Goal: Task Accomplishment & Management: Use online tool/utility

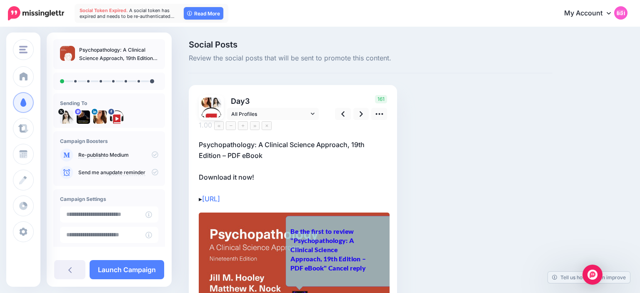
scroll to position [52, 0]
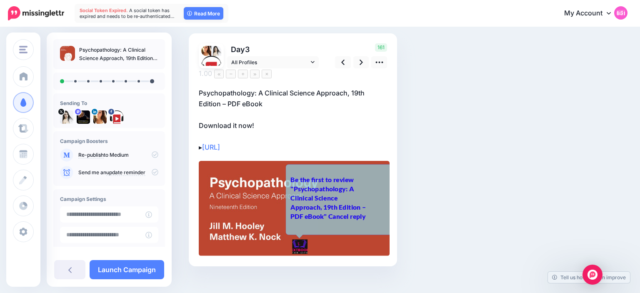
click at [342, 185] on div "Be the first to review "Psychopathology: A Clinical Science Approach, 19th Edit…" at bounding box center [329, 198] width 78 height 46
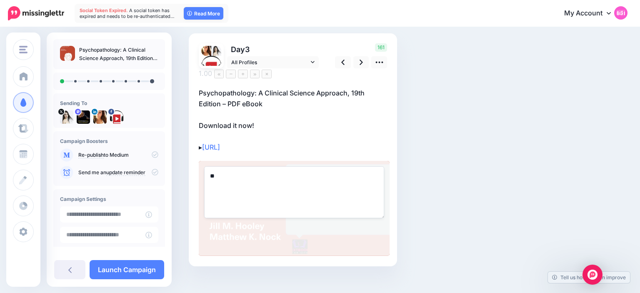
type textarea "*"
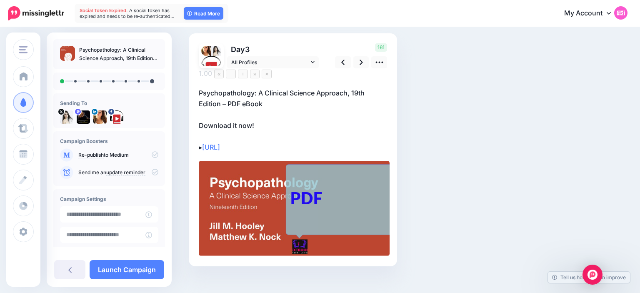
click at [435, 139] on div "Social Posts Review the social posts that will be sent to promote this content.…" at bounding box center [371, 140] width 376 height 303
click at [304, 191] on div "PDF" at bounding box center [329, 198] width 78 height 23
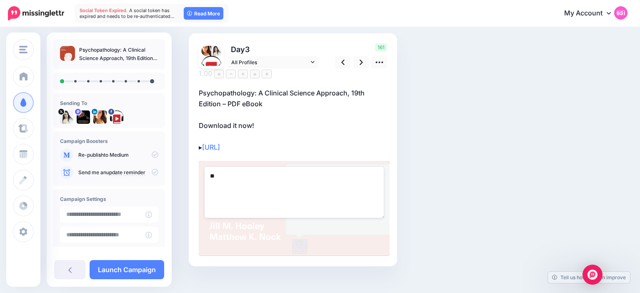
type textarea "*"
type textarea "*******"
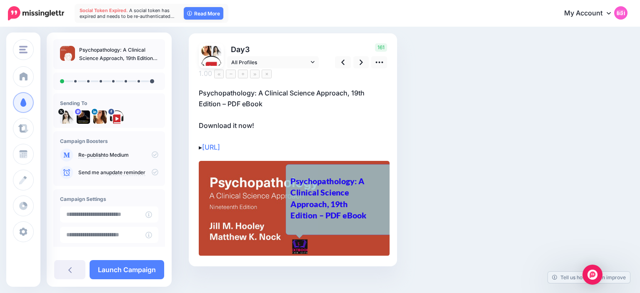
click at [478, 119] on div "Social Posts Review the social posts that will be sent to promote this content.…" at bounding box center [371, 140] width 376 height 303
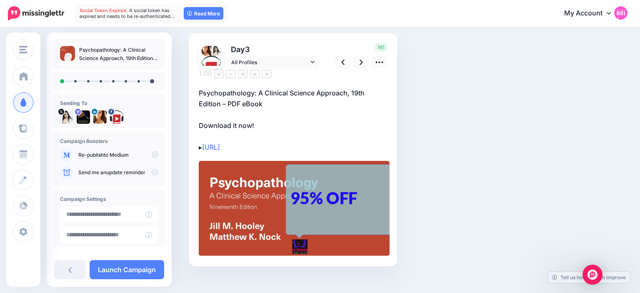
click at [291, 103] on p "Psychopathology: A Clinical Science Approach, 19th Edition – PDF eBook Download…" at bounding box center [293, 120] width 188 height 65
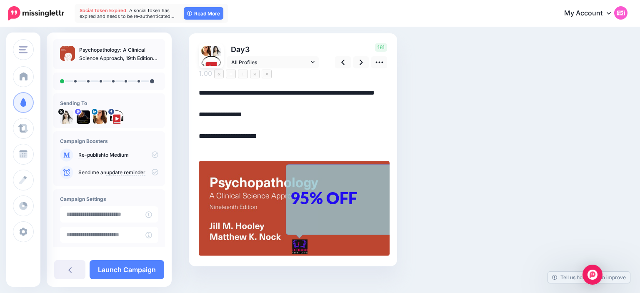
scroll to position [3, 0]
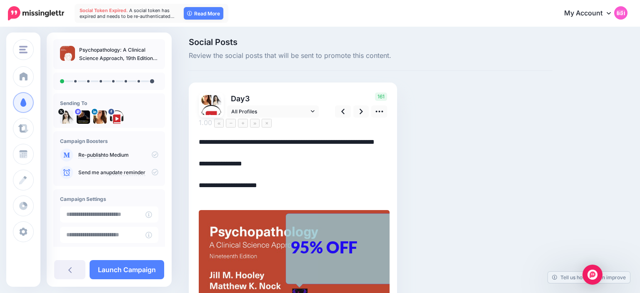
click at [275, 146] on textarea "**********" at bounding box center [293, 169] width 188 height 65
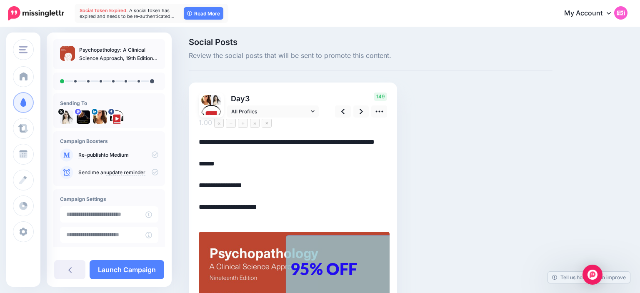
click at [433, 100] on div "Social Posts Review the social posts that will be sent to promote this content.…" at bounding box center [371, 200] width 376 height 324
click at [360, 114] on icon at bounding box center [361, 111] width 3 height 5
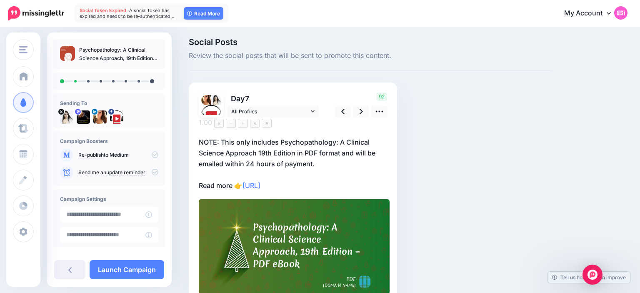
click at [237, 137] on p "NOTE: This only includes Psychopathology: A Clinical Science Approach 19th Edit…" at bounding box center [293, 164] width 188 height 54
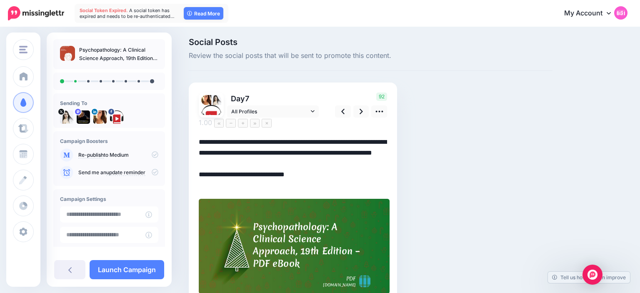
click at [224, 137] on textarea "**********" at bounding box center [293, 164] width 188 height 54
drag, startPoint x: 316, startPoint y: 145, endPoint x: 319, endPoint y: 154, distance: 10.1
click at [319, 154] on textarea "**********" at bounding box center [293, 164] width 188 height 54
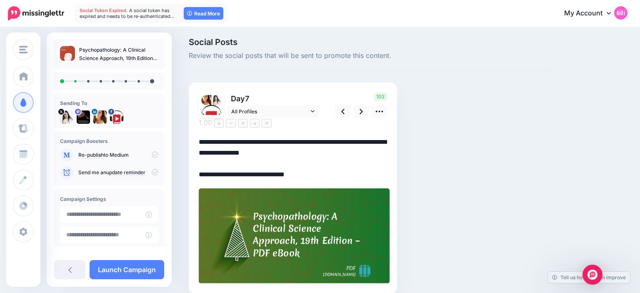
click at [416, 149] on div "Social Posts Review the social posts that will be sent to promote this content.…" at bounding box center [371, 178] width 376 height 281
click at [361, 114] on icon at bounding box center [361, 111] width 3 height 9
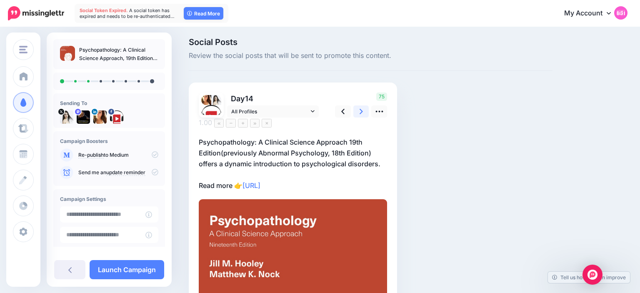
scroll to position [0, 0]
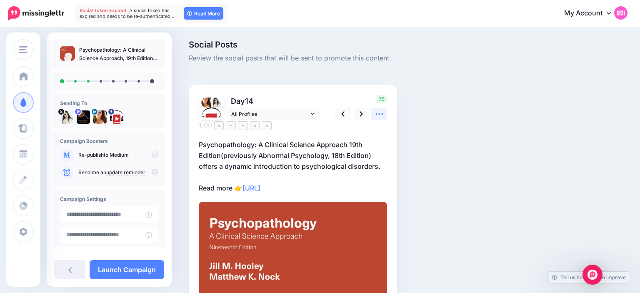
click at [383, 112] on icon at bounding box center [379, 114] width 9 height 9
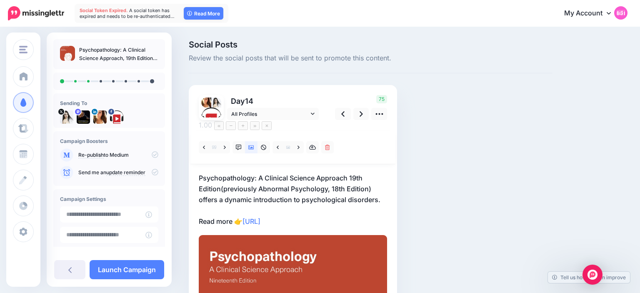
click at [403, 129] on div "Social Posts Review the social posts that will be sent to promote this content.…" at bounding box center [371, 268] width 376 height 457
click at [223, 180] on p "Psychopathology: A Clinical Science Approach 19th Edition(previously Abnormal P…" at bounding box center [293, 200] width 188 height 54
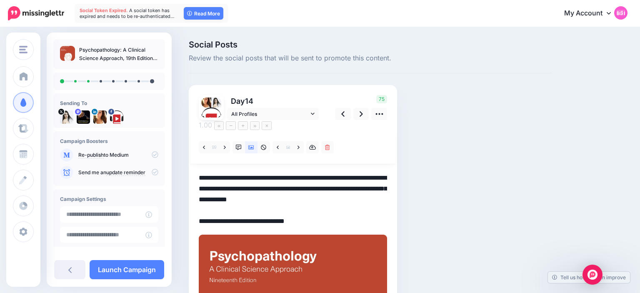
click at [223, 180] on textarea "**********" at bounding box center [293, 200] width 188 height 54
click at [418, 176] on div "Social Posts Review the social posts that will be sent to promote this content.…" at bounding box center [371, 268] width 376 height 457
click at [363, 113] on link at bounding box center [361, 114] width 16 height 12
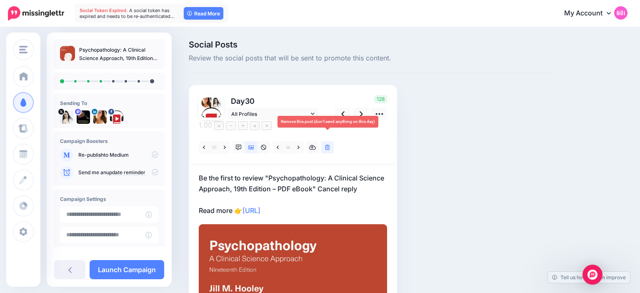
click at [333, 141] on link at bounding box center [327, 147] width 13 height 12
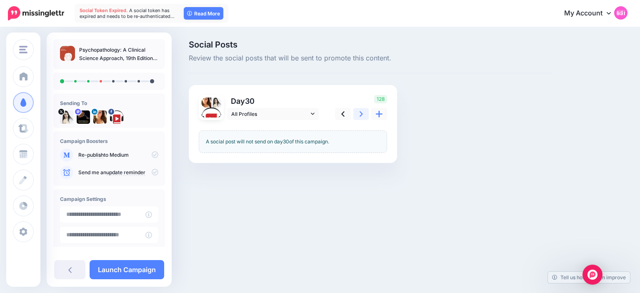
click at [360, 116] on icon at bounding box center [361, 113] width 3 height 5
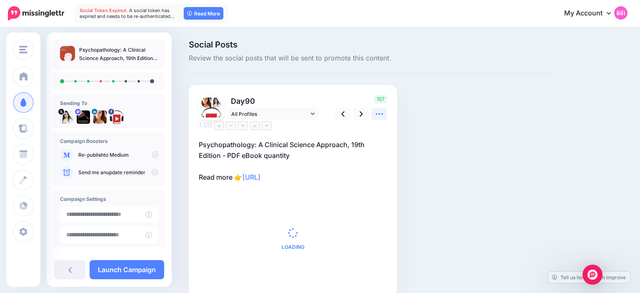
click at [378, 116] on icon at bounding box center [379, 114] width 9 height 9
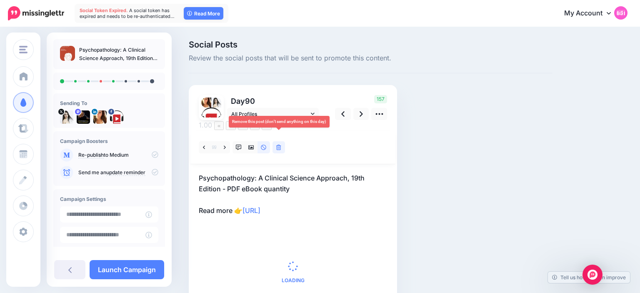
click at [280, 145] on icon at bounding box center [278, 148] width 5 height 6
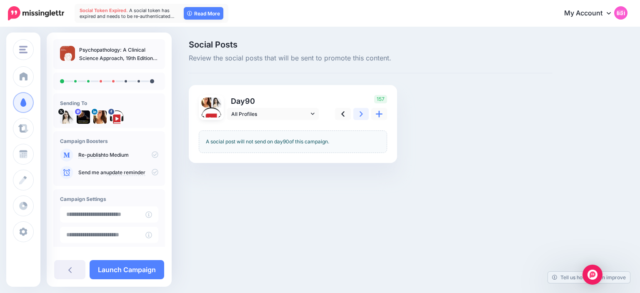
click at [366, 113] on link at bounding box center [361, 114] width 16 height 12
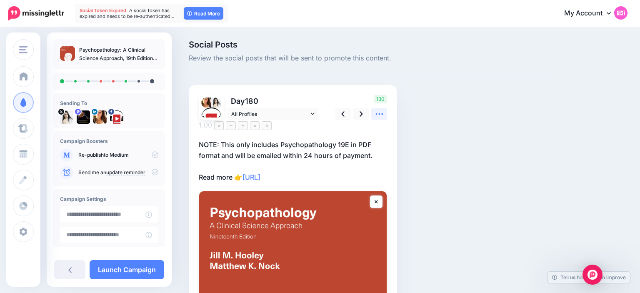
click at [380, 113] on icon at bounding box center [379, 114] width 9 height 9
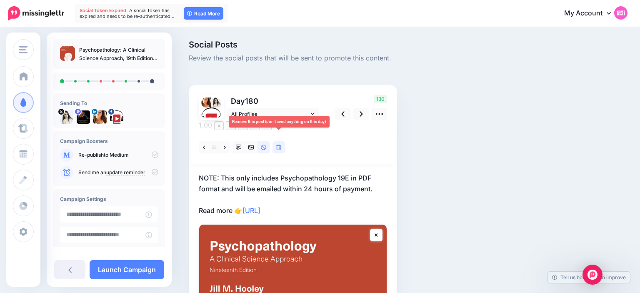
click at [278, 141] on link at bounding box center [279, 147] width 13 height 12
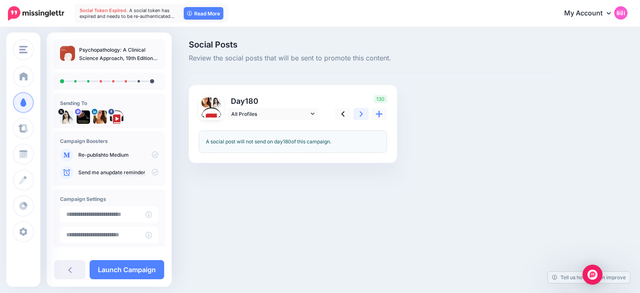
click at [353, 113] on link at bounding box center [361, 114] width 16 height 12
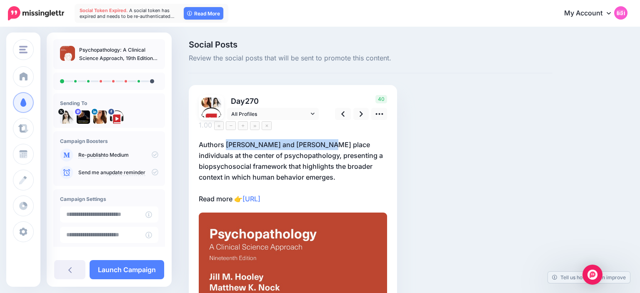
drag, startPoint x: 226, startPoint y: 135, endPoint x: 320, endPoint y: 132, distance: 94.2
click at [320, 139] on p "Authors [PERSON_NAME] and [PERSON_NAME] place individuals at the center of psyc…" at bounding box center [293, 171] width 188 height 65
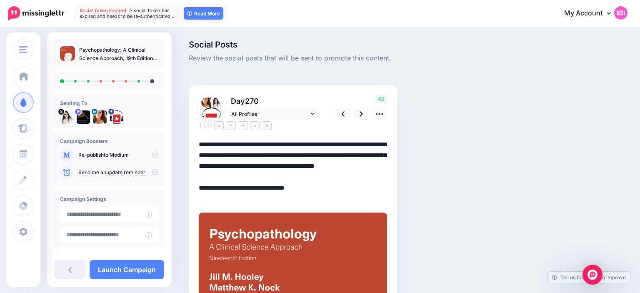
drag, startPoint x: 320, startPoint y: 132, endPoint x: 226, endPoint y: 131, distance: 94.2
click at [226, 139] on textarea "**********" at bounding box center [293, 171] width 188 height 65
click at [451, 115] on div "Social Posts Review the social posts that will be sent to promote this content.…" at bounding box center [371, 257] width 376 height 435
click at [380, 118] on icon at bounding box center [379, 114] width 9 height 9
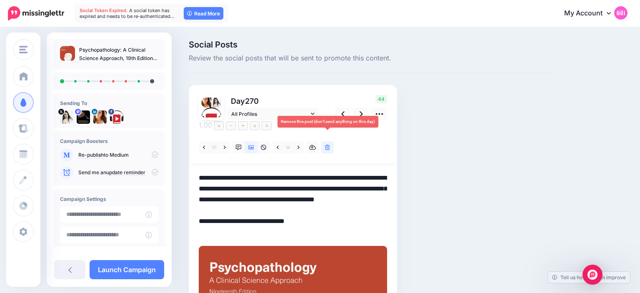
click at [323, 141] on link at bounding box center [327, 147] width 13 height 12
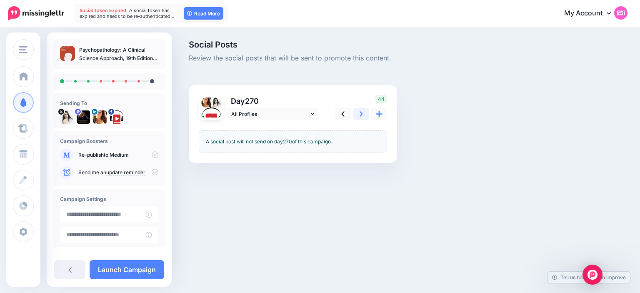
click at [358, 110] on link at bounding box center [361, 114] width 16 height 12
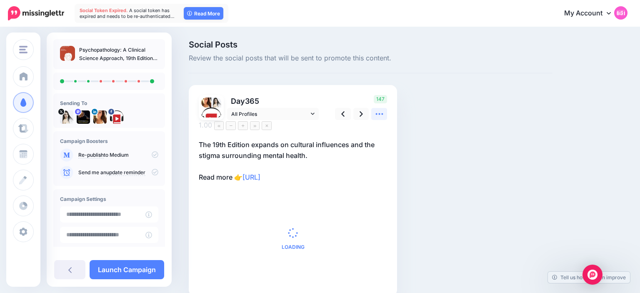
click at [376, 111] on icon at bounding box center [379, 114] width 9 height 9
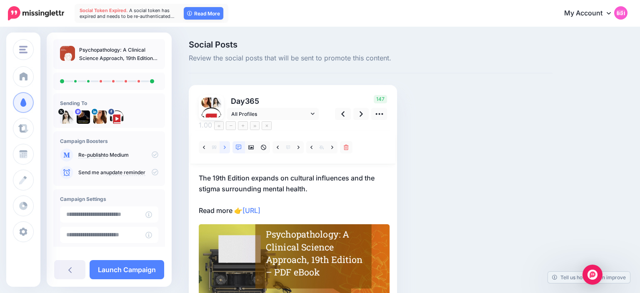
click at [228, 141] on link at bounding box center [225, 147] width 10 height 12
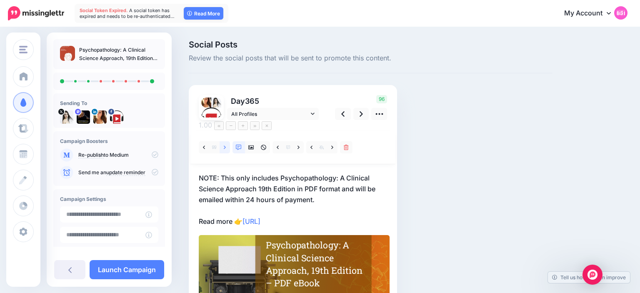
click at [228, 141] on link at bounding box center [225, 147] width 10 height 12
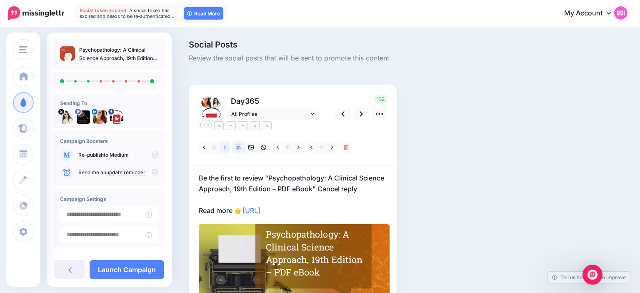
click at [228, 141] on link at bounding box center [225, 147] width 10 height 12
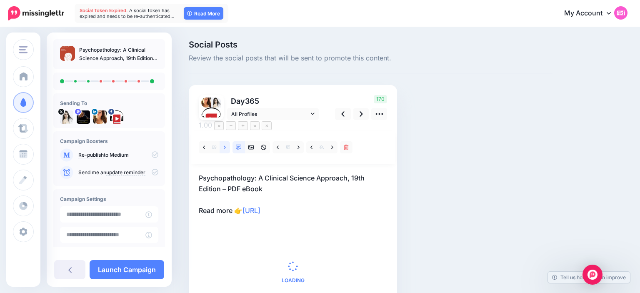
click at [228, 141] on link at bounding box center [225, 147] width 10 height 12
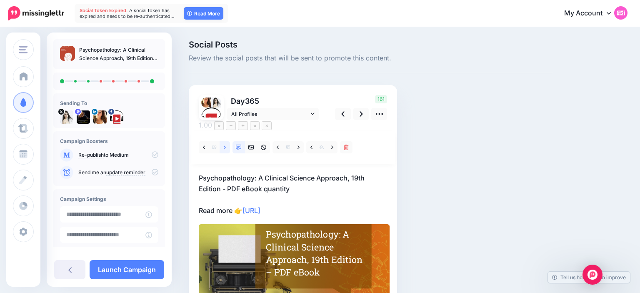
click at [228, 141] on link at bounding box center [225, 147] width 10 height 12
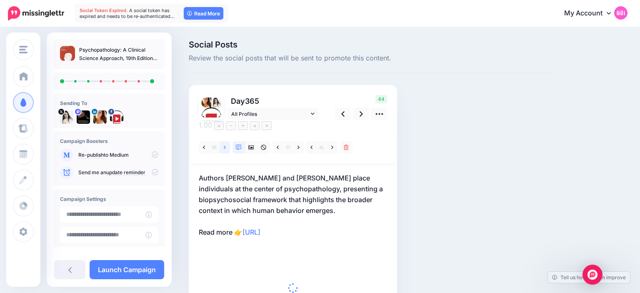
click at [228, 141] on link at bounding box center [225, 147] width 10 height 12
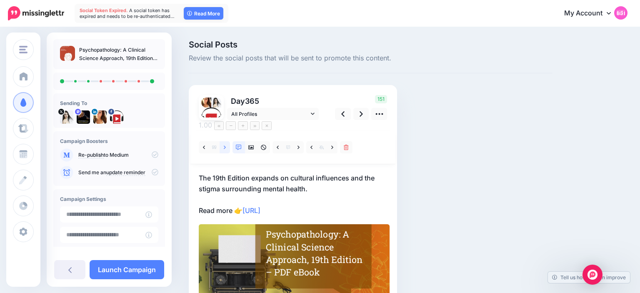
click at [228, 141] on link at bounding box center [225, 147] width 10 height 12
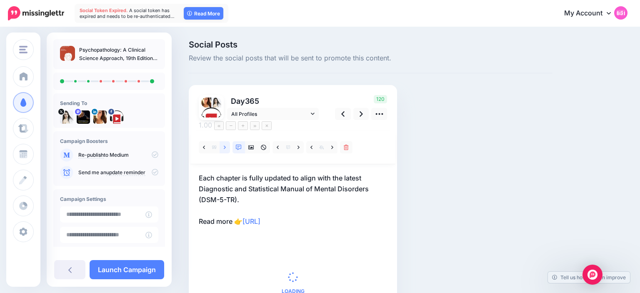
click at [228, 141] on link at bounding box center [225, 147] width 10 height 12
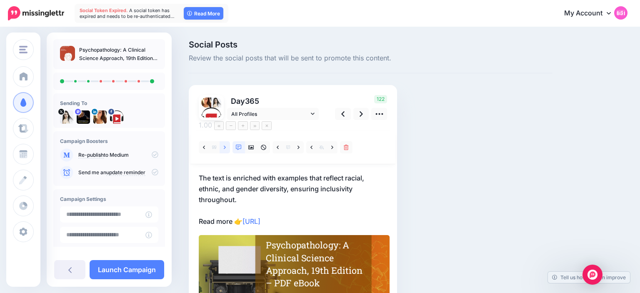
click at [228, 141] on link at bounding box center [225, 147] width 10 height 12
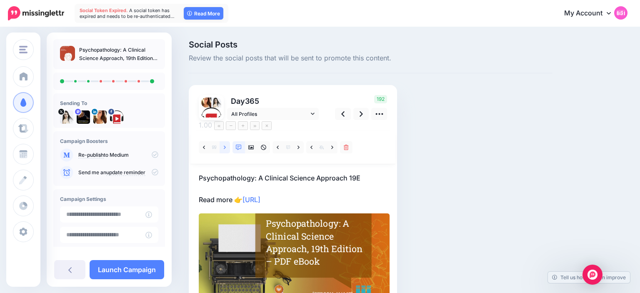
click at [228, 141] on link at bounding box center [225, 147] width 10 height 12
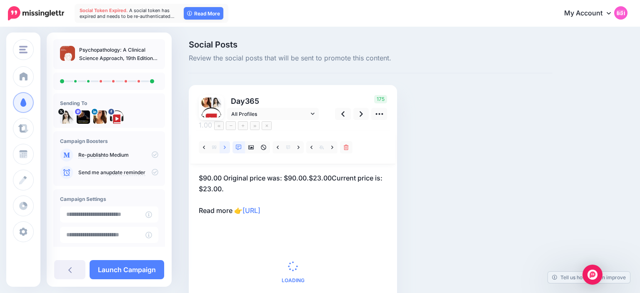
click at [228, 141] on link at bounding box center [225, 147] width 10 height 12
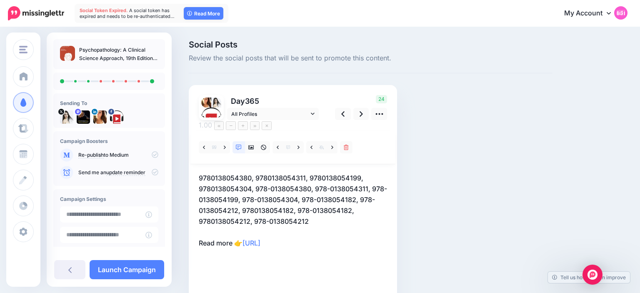
click at [206, 173] on p "9780138054380, 9780138054311, 9780138054199, 9780138054304, 978-0138054380, 978…" at bounding box center [293, 211] width 188 height 76
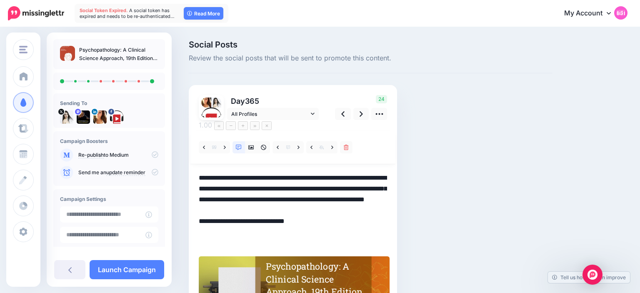
click at [206, 173] on textarea "**********" at bounding box center [293, 210] width 188 height 75
paste textarea "**********"
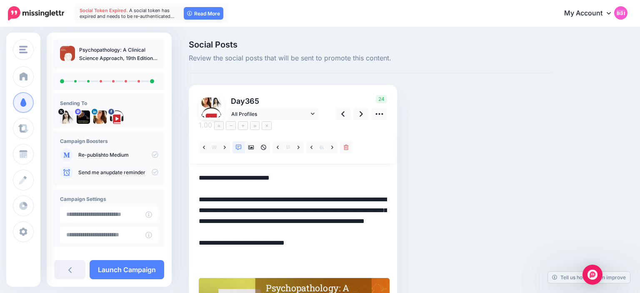
click at [238, 173] on textarea "**********" at bounding box center [293, 221] width 188 height 97
drag, startPoint x: 313, startPoint y: 234, endPoint x: 254, endPoint y: 234, distance: 58.8
click at [254, 234] on textarea "**********" at bounding box center [293, 221] width 188 height 97
type textarea "**********"
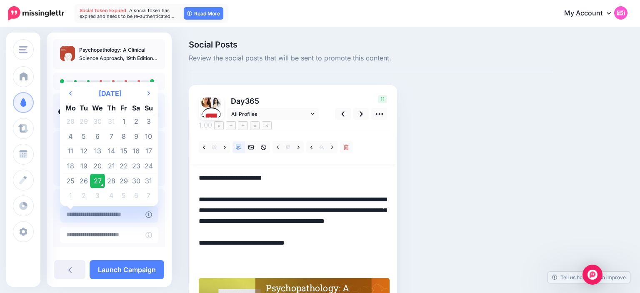
type input "**********"
click at [133, 212] on input "**********" at bounding box center [102, 214] width 85 height 16
click at [98, 180] on td "27" at bounding box center [97, 180] width 15 height 15
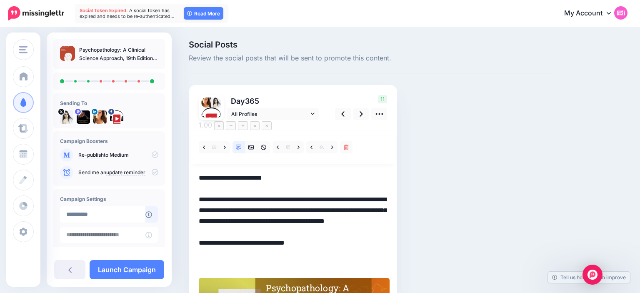
scroll to position [63, 0]
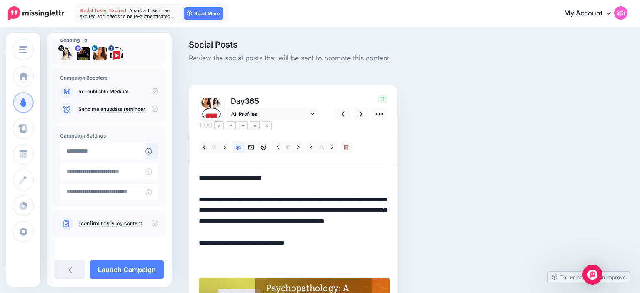
click at [156, 223] on icon at bounding box center [155, 223] width 7 height 7
click at [147, 262] on link "Launch Campaign" at bounding box center [127, 269] width 75 height 19
